Goal: Contribute content

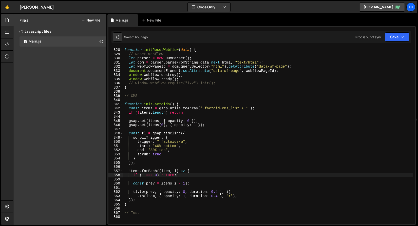
scroll to position [3459, 0]
click at [122, 105] on span at bounding box center [121, 104] width 3 height 4
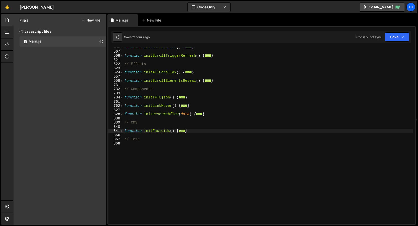
scroll to position [86, 0]
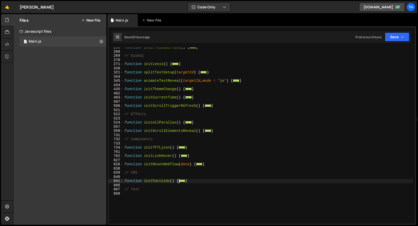
click at [201, 160] on div "function initPreloaderHide ( ) { ... } // Global function initLenis ( ) { ... }…" at bounding box center [267, 137] width 289 height 185
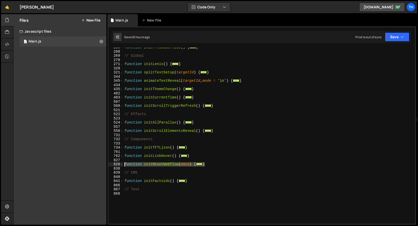
drag, startPoint x: 213, startPoint y: 165, endPoint x: 76, endPoint y: 166, distance: 137.0
click at [76, 166] on div "Files New File Create your first file Get started by starting a Javascript or C…" at bounding box center [215, 119] width 405 height 211
paste textarea "}"
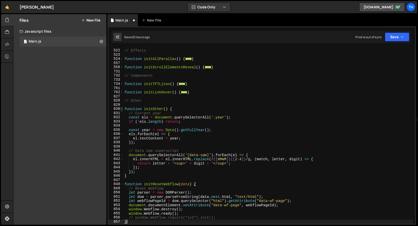
click at [121, 109] on span at bounding box center [121, 109] width 3 height 4
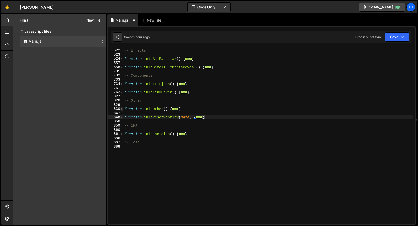
click at [121, 109] on span at bounding box center [121, 109] width 3 height 4
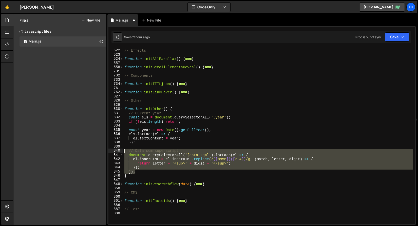
drag, startPoint x: 135, startPoint y: 168, endPoint x: 83, endPoint y: 150, distance: 54.7
click at [83, 150] on div "Files New File Create your first file Get started by starting a Javascript or C…" at bounding box center [215, 119] width 405 height 211
click at [122, 110] on span at bounding box center [121, 109] width 3 height 4
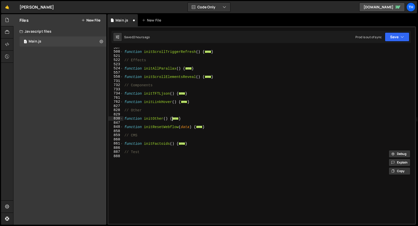
scroll to position [140, 0]
click at [147, 120] on div "function initScrollTriggerRefresh ( ) { ... } // Effects function initAllParall…" at bounding box center [267, 138] width 289 height 185
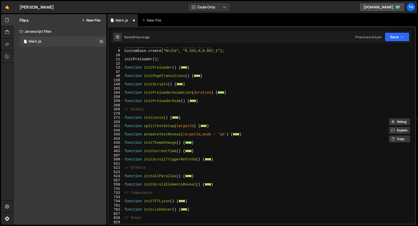
scroll to position [0, 0]
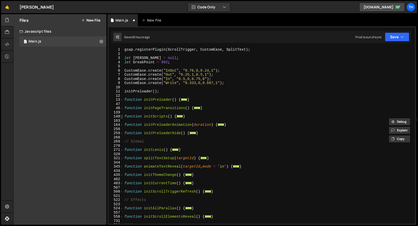
click at [123, 116] on span at bounding box center [121, 116] width 3 height 4
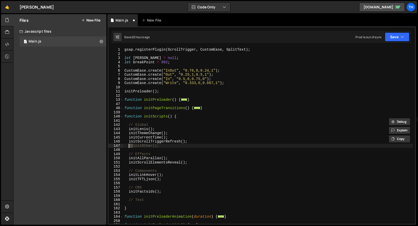
drag, startPoint x: 133, startPoint y: 145, endPoint x: 129, endPoint y: 144, distance: 3.3
click at [129, 144] on div "gsap . registerPlugin ( ScrollTrigger , CustomEase , SplitText ) ; let [PERSON_…" at bounding box center [267, 140] width 289 height 185
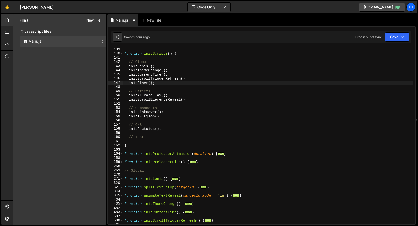
click at [167, 128] on div "function initScripts ( ) { // Global initLenis ( ) ; initThemeChange ( ) ; init…" at bounding box center [267, 139] width 289 height 185
type textarea "initFactoids();"
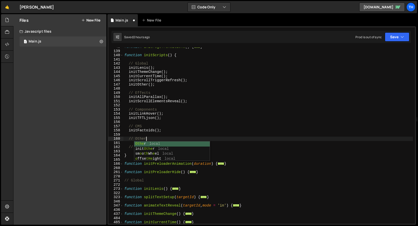
scroll to position [0, 1]
click at [164, 114] on div "function initPageTransitions ( ) { ... } function initScripts ( ) { // Global i…" at bounding box center [267, 137] width 289 height 185
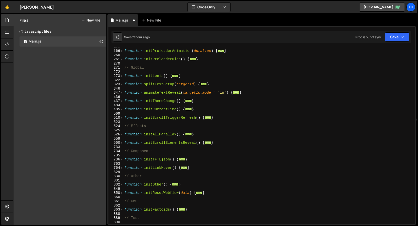
scroll to position [261, 0]
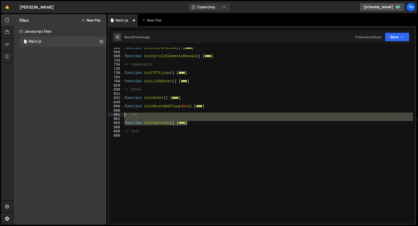
drag, startPoint x: 194, startPoint y: 124, endPoint x: 91, endPoint y: 115, distance: 103.7
click at [91, 115] on div "Files New File Create your first file Get started by starting a Javascript or C…" at bounding box center [215, 119] width 405 height 211
type textarea "// CMS"
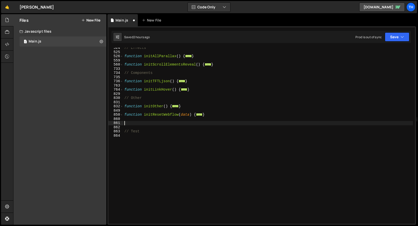
click at [151, 95] on div "// Effects function initAllParallax ( ) { ... } function initScrollElementsReve…" at bounding box center [267, 138] width 289 height 185
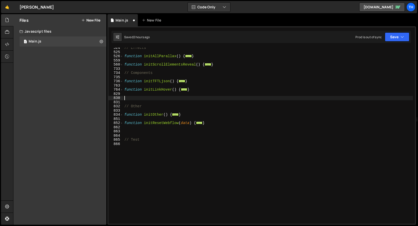
paste textarea "}"
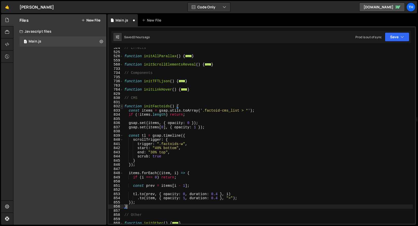
type textarea "}"
click at [122, 106] on span at bounding box center [121, 106] width 3 height 4
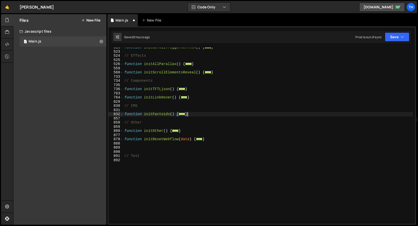
scroll to position [144, 0]
click at [138, 142] on div "function initScrollTriggerRefresh ( ) { ... } // Effects function initAllParall…" at bounding box center [267, 137] width 289 height 185
type textarea "}"
click at [139, 146] on div "function initScrollTriggerRefresh ( ) { ... } // Effects function initAllParall…" at bounding box center [267, 137] width 289 height 185
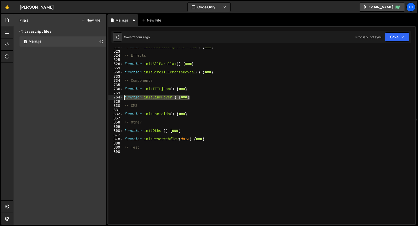
drag, startPoint x: 200, startPoint y: 99, endPoint x: 105, endPoint y: 100, distance: 95.0
click at [105, 100] on div "Files New File Create your first file Get started by starting a Javascript or C…" at bounding box center [215, 119] width 405 height 211
type textarea "}"
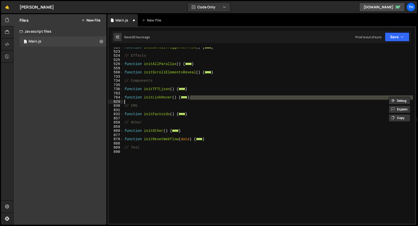
click at [196, 92] on div "function initScrollTriggerRefresh ( ) { ... } // Effects function initAllParall…" at bounding box center [267, 137] width 289 height 185
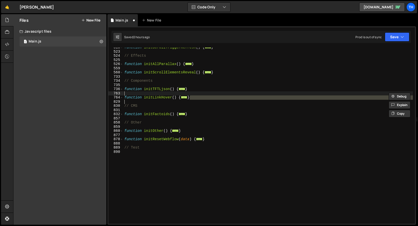
click at [195, 101] on div "function initScrollTriggerRefresh ( ) { ... } // Effects function initAllParall…" at bounding box center [267, 137] width 289 height 185
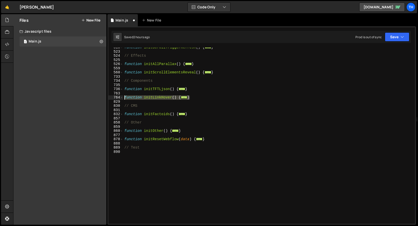
drag, startPoint x: 192, startPoint y: 98, endPoint x: 108, endPoint y: 98, distance: 83.8
click at [108, 98] on div "510 523 524 525 526 559 560 733 734 735 736 763 764 829 830 831 832 857 858 859…" at bounding box center [261, 136] width 306 height 176
type textarea "function initLinkHover() { // Link hover in/out (per-char)"
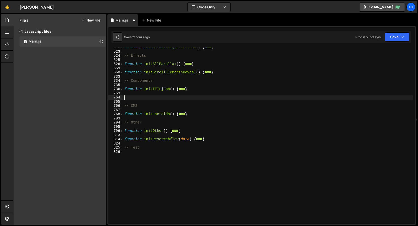
click at [165, 84] on div "function initScrollTriggerRefresh ( ) { ... } // Effects function initAllParall…" at bounding box center [267, 137] width 289 height 185
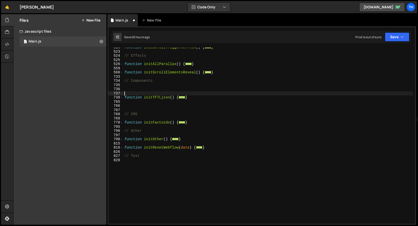
scroll to position [0, 0]
paste textarea "}"
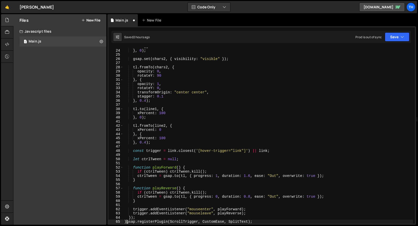
scroll to position [95, 0]
type textarea "gsap.registerPlugin(ScrollTrigger, CustomEase, SplitText);"
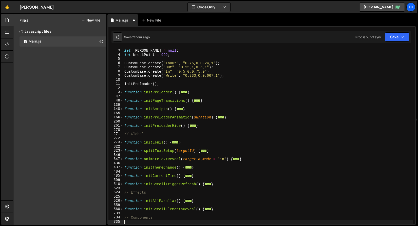
scroll to position [45, 0]
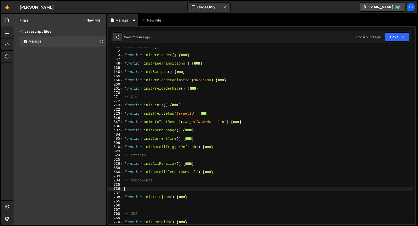
paste textarea "}"
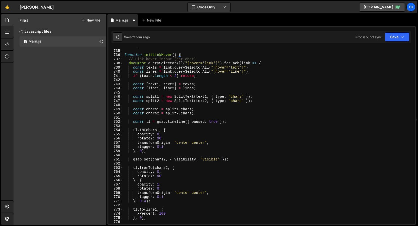
scroll to position [177, 0]
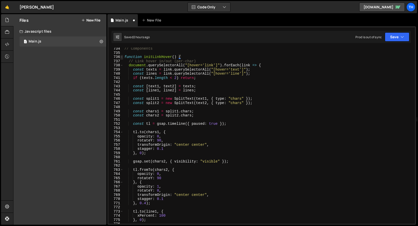
type textarea "}"
click at [121, 57] on span at bounding box center [121, 57] width 3 height 4
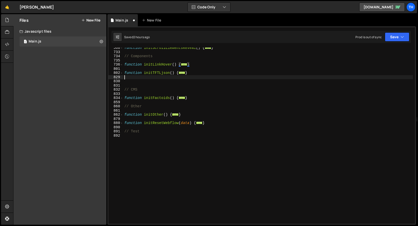
click at [133, 77] on div "function initScrollElementsReveal ( ) { ... } // Components function initLinkHo…" at bounding box center [267, 138] width 289 height 185
click at [132, 85] on div "function initScrollElementsReveal ( ) { ... } // Components function initLinkHo…" at bounding box center [267, 138] width 289 height 185
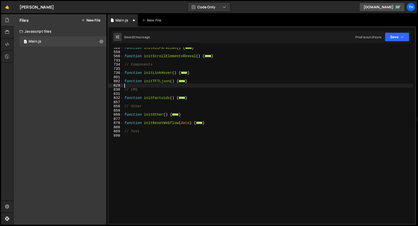
scroll to position [161, 0]
click at [391, 37] on button "Save" at bounding box center [397, 36] width 25 height 9
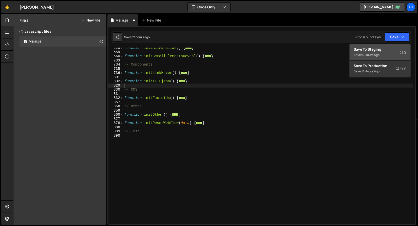
click at [387, 51] on div "Save to Staging S" at bounding box center [380, 49] width 53 height 5
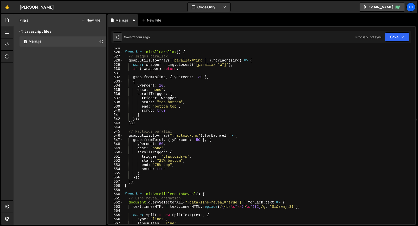
scroll to position [2195, 0]
click at [121, 53] on span at bounding box center [121, 52] width 3 height 4
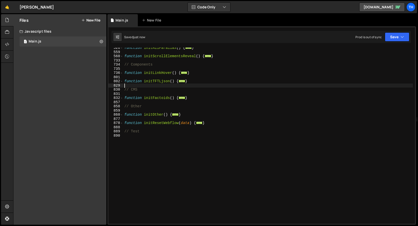
scroll to position [96, 0]
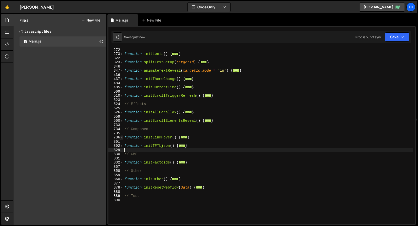
click at [121, 137] on span at bounding box center [121, 137] width 3 height 4
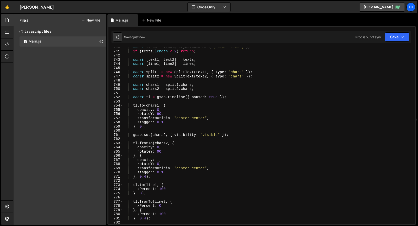
scroll to position [283, 0]
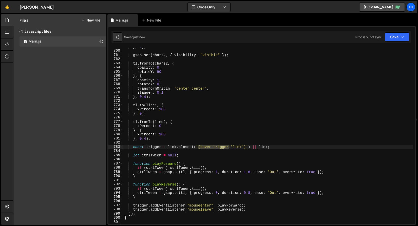
drag, startPoint x: 199, startPoint y: 147, endPoint x: 228, endPoint y: 145, distance: 29.2
click at [228, 145] on div "} , 0 ) ; gsap . set ( chars2 , { visibility : "visible" }) ; tl . fromTo ( cha…" at bounding box center [267, 137] width 289 height 185
click at [185, 140] on div "} , 0 ) ; gsap . set ( chars2 , { visibility : "visible" }) ; tl . fromTo ( cha…" at bounding box center [267, 137] width 289 height 185
drag, startPoint x: 201, startPoint y: 147, endPoint x: 229, endPoint y: 148, distance: 28.2
click at [229, 148] on div "} , 0 ) ; gsap . set ( chars2 , { visibility : "visible" }) ; tl . fromTo ( cha…" at bounding box center [267, 137] width 289 height 185
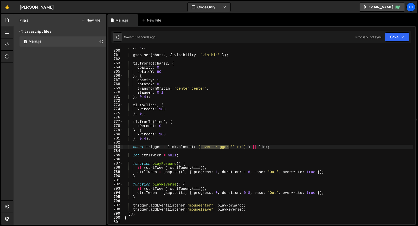
type textarea "const trigger = link.closest('[hover-trigger="link"]') || link;"
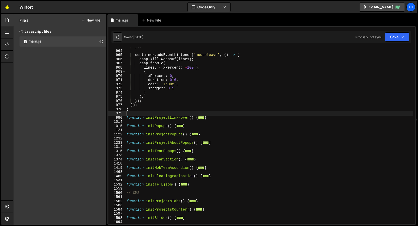
scroll to position [331, 0]
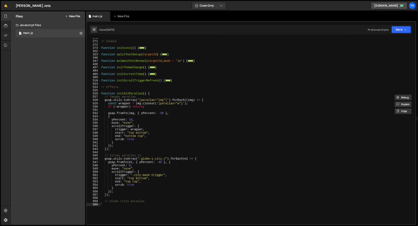
scroll to position [88, 0]
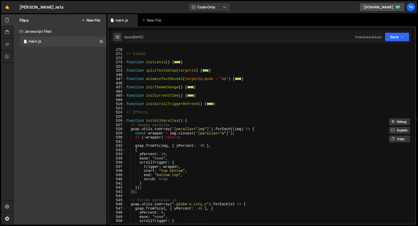
click at [125, 121] on div "526" at bounding box center [116, 121] width 17 height 4
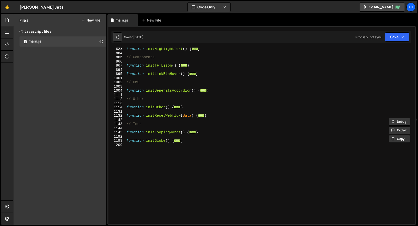
scroll to position [176, 0]
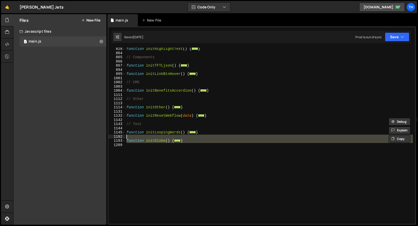
drag, startPoint x: 197, startPoint y: 150, endPoint x: 101, endPoint y: 135, distance: 96.9
click at [101, 135] on div "Files New File Javascript files 1 main.js 0 CSS files Copy share link Edit File…" at bounding box center [215, 119] width 405 height 211
type textarea "function initGlobe() {"
click at [197, 139] on div "function initHighlightText ( ) { ... } // Components function initTFTLjson ( ) …" at bounding box center [268, 136] width 287 height 176
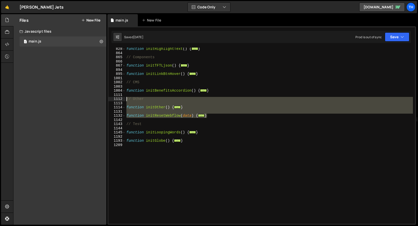
drag, startPoint x: 217, startPoint y: 117, endPoint x: 93, endPoint y: 98, distance: 125.0
click at [93, 98] on div "Files New File Javascript files 1 main.js 0 CSS files Copy share link Edit File…" at bounding box center [215, 119] width 405 height 211
type textarea "// Other"
